Goal: Task Accomplishment & Management: Manage account settings

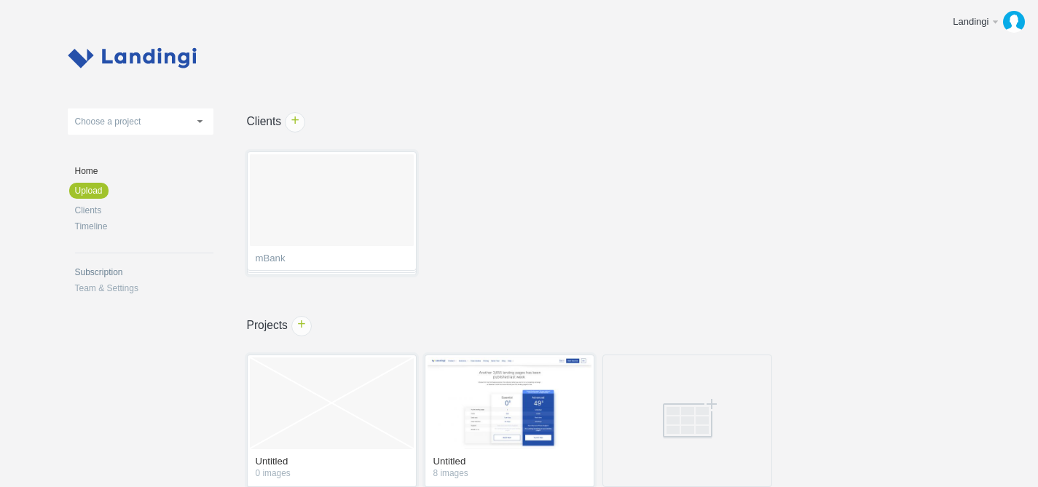
click at [109, 275] on link "Subscription" at bounding box center [144, 272] width 138 height 9
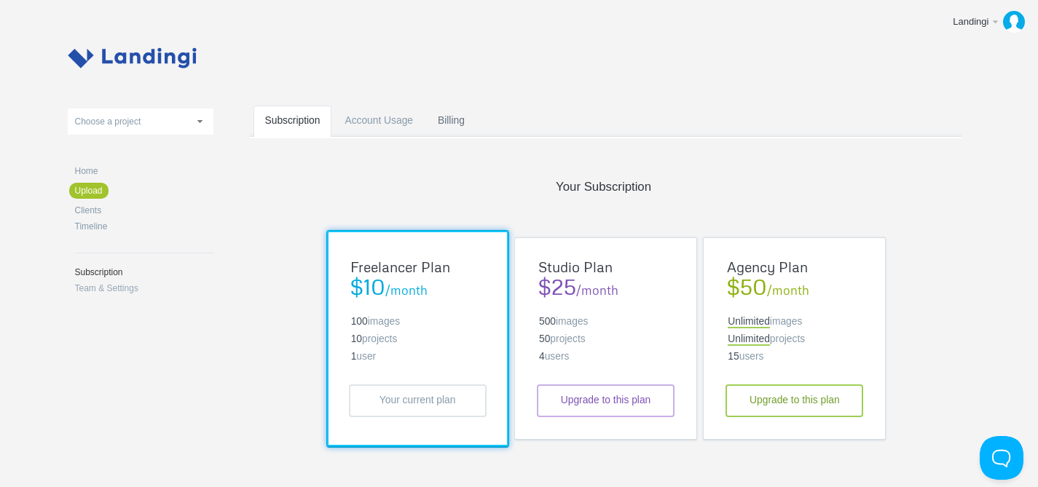
click at [442, 123] on link "Billing" at bounding box center [451, 135] width 50 height 58
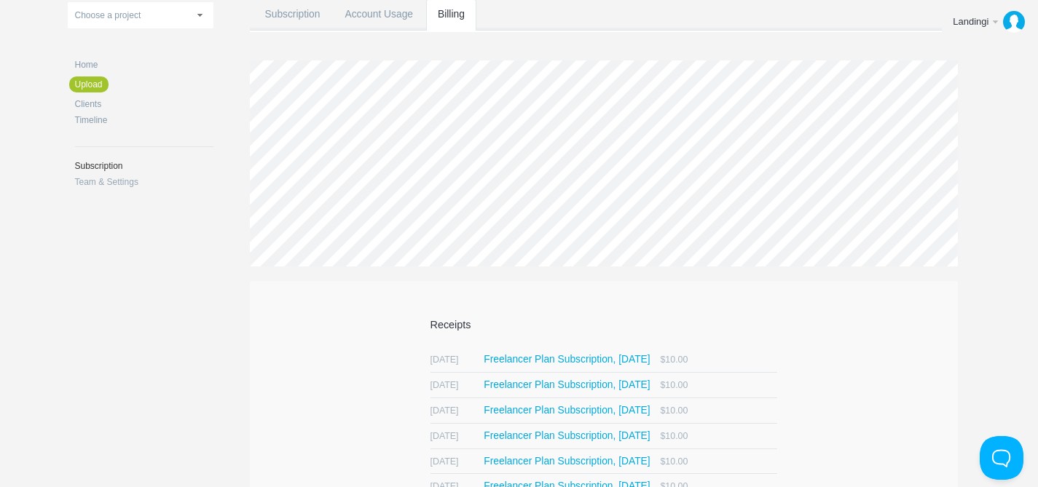
scroll to position [109, 0]
